Goal: Navigation & Orientation: Find specific page/section

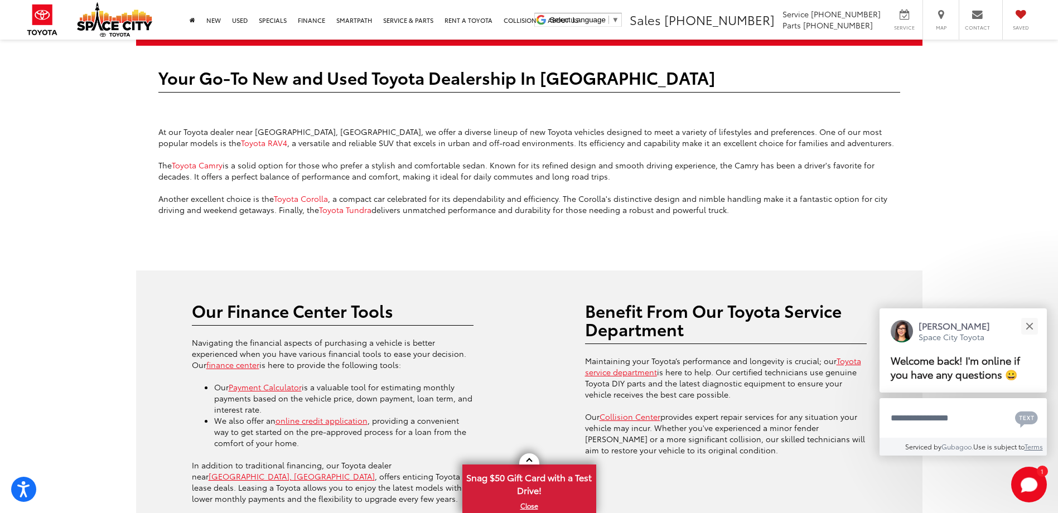
scroll to position [2866, 0]
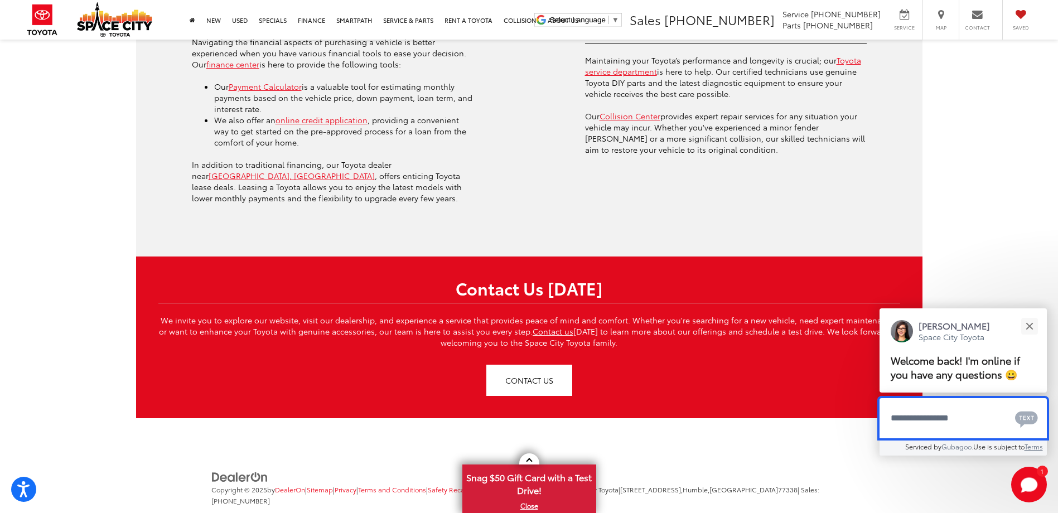
click at [928, 417] on textarea "Type your message" at bounding box center [963, 418] width 167 height 40
type textarea "**********"
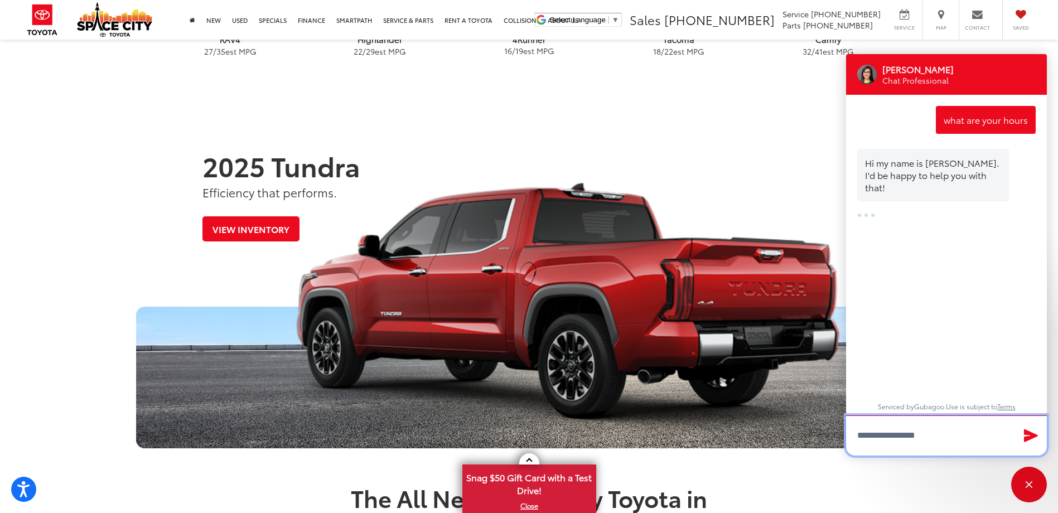
scroll to position [858, 0]
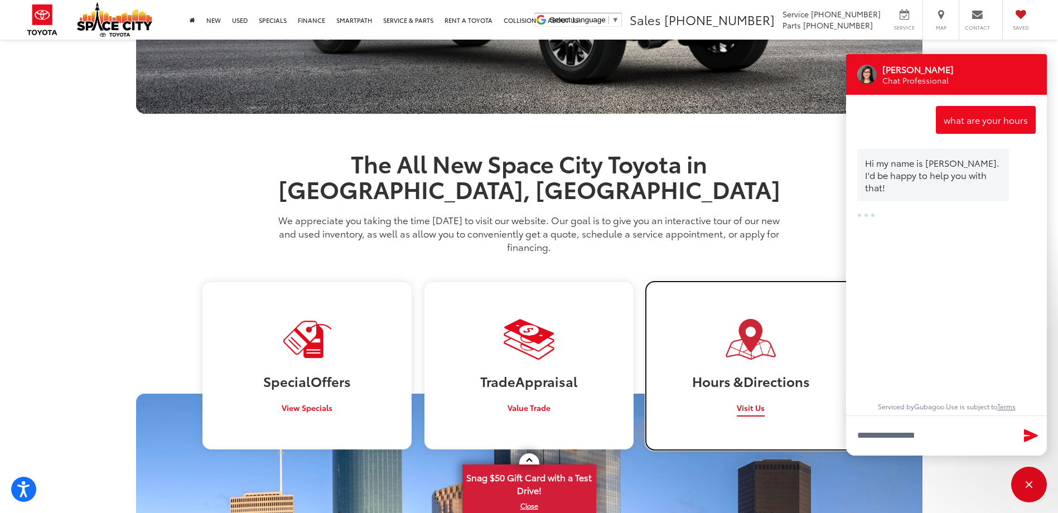
click at [740, 402] on span "Visit Us" at bounding box center [751, 407] width 28 height 11
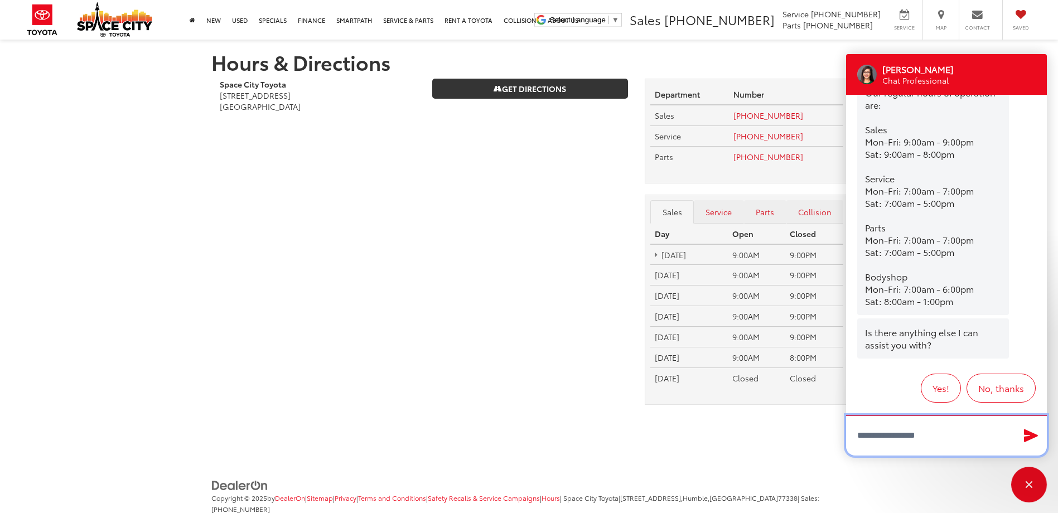
scroll to position [131, 0]
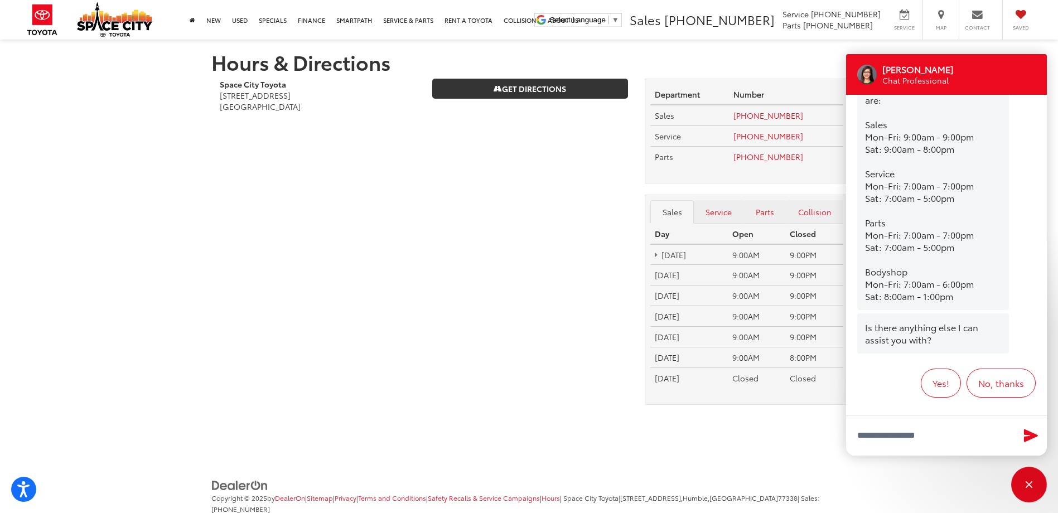
click at [73, 285] on section "Hours & Directions Space City Toyota [STREET_ADDRESS] [GEOGRAPHIC_DATA] Get Dir…" at bounding box center [529, 236] width 1058 height 393
